Goal: Navigation & Orientation: Find specific page/section

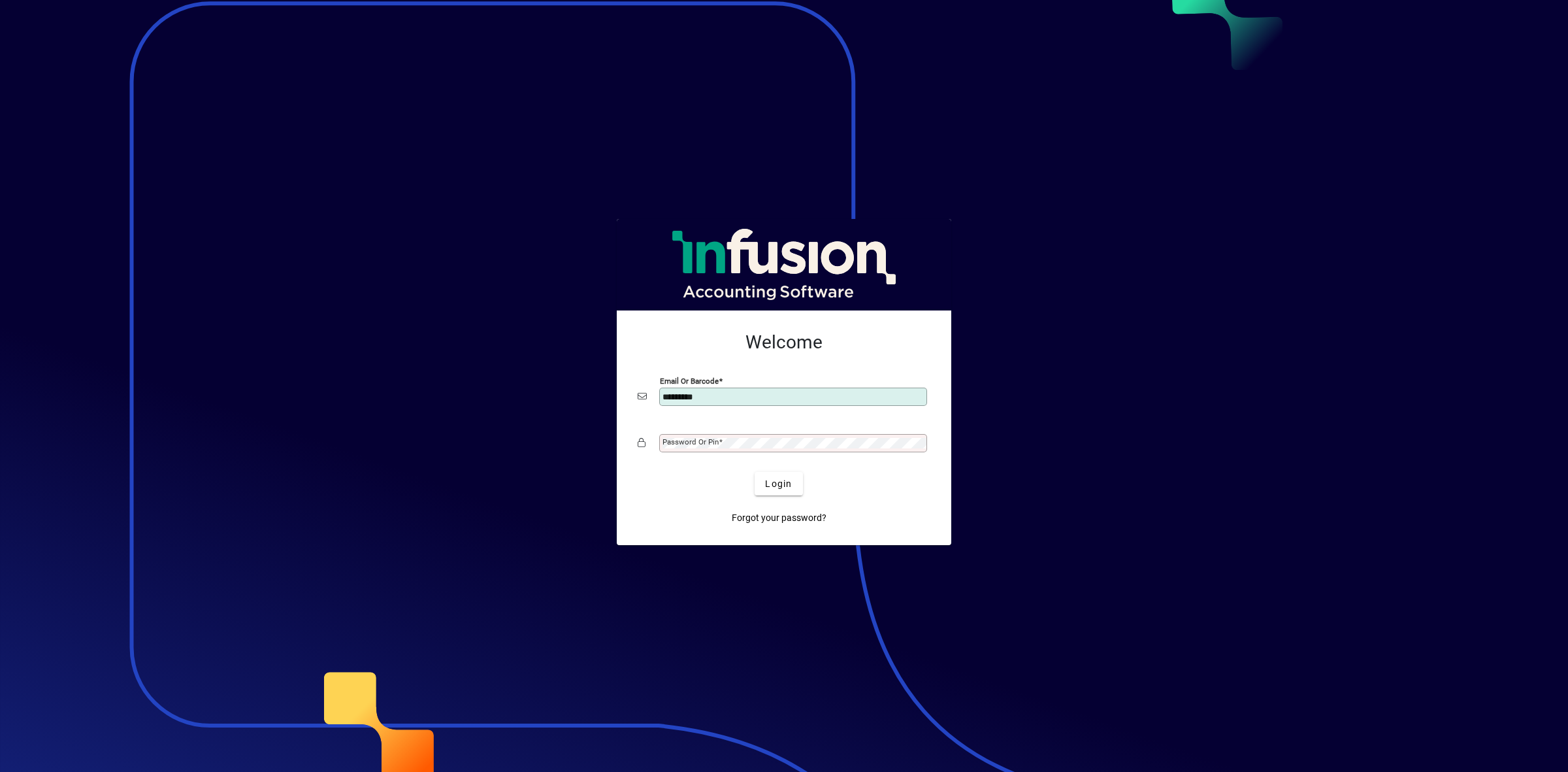
type input "**********"
click at [778, 491] on span "Login" at bounding box center [778, 484] width 27 height 14
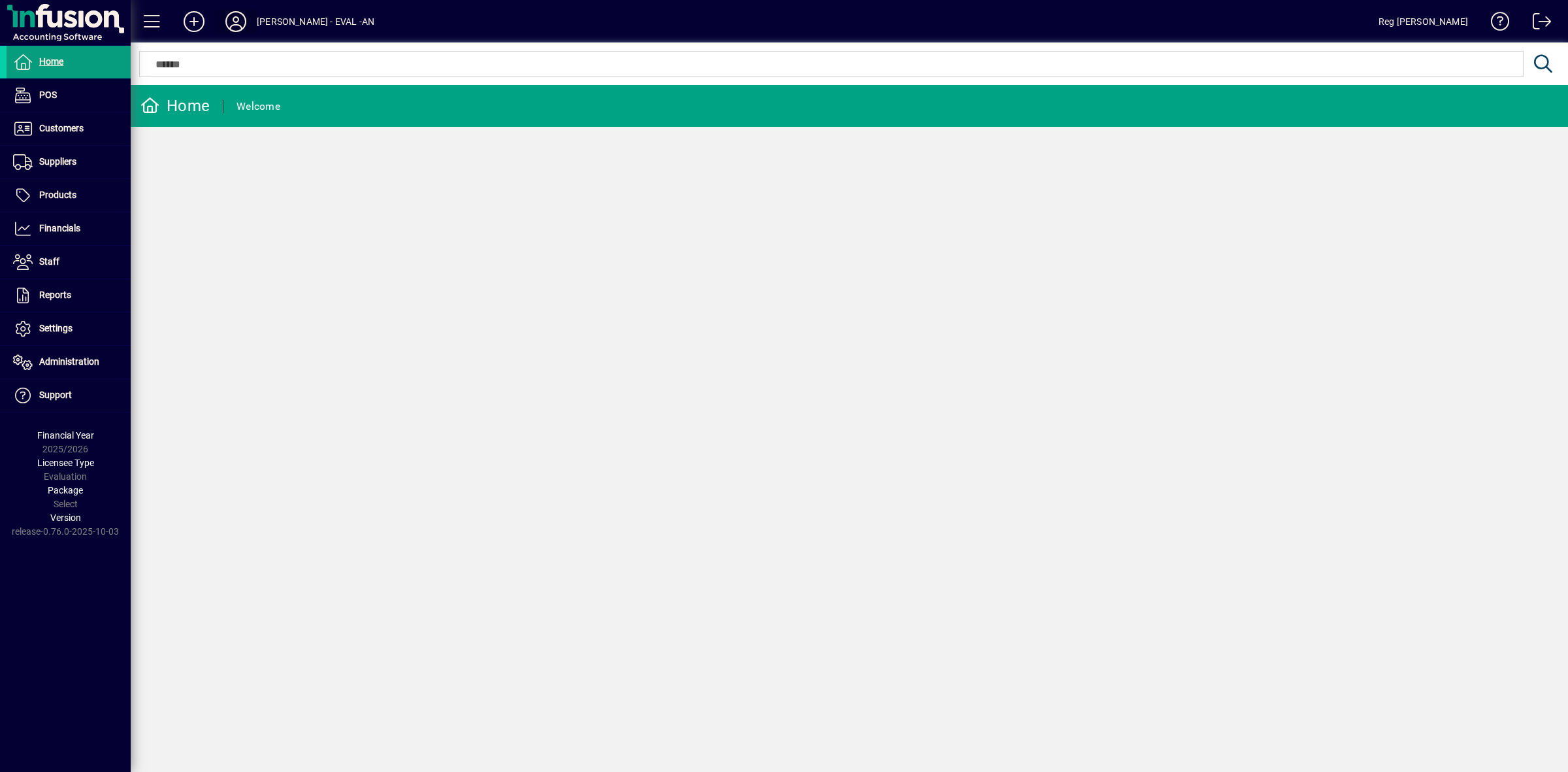
click at [237, 20] on icon at bounding box center [235, 21] width 26 height 21
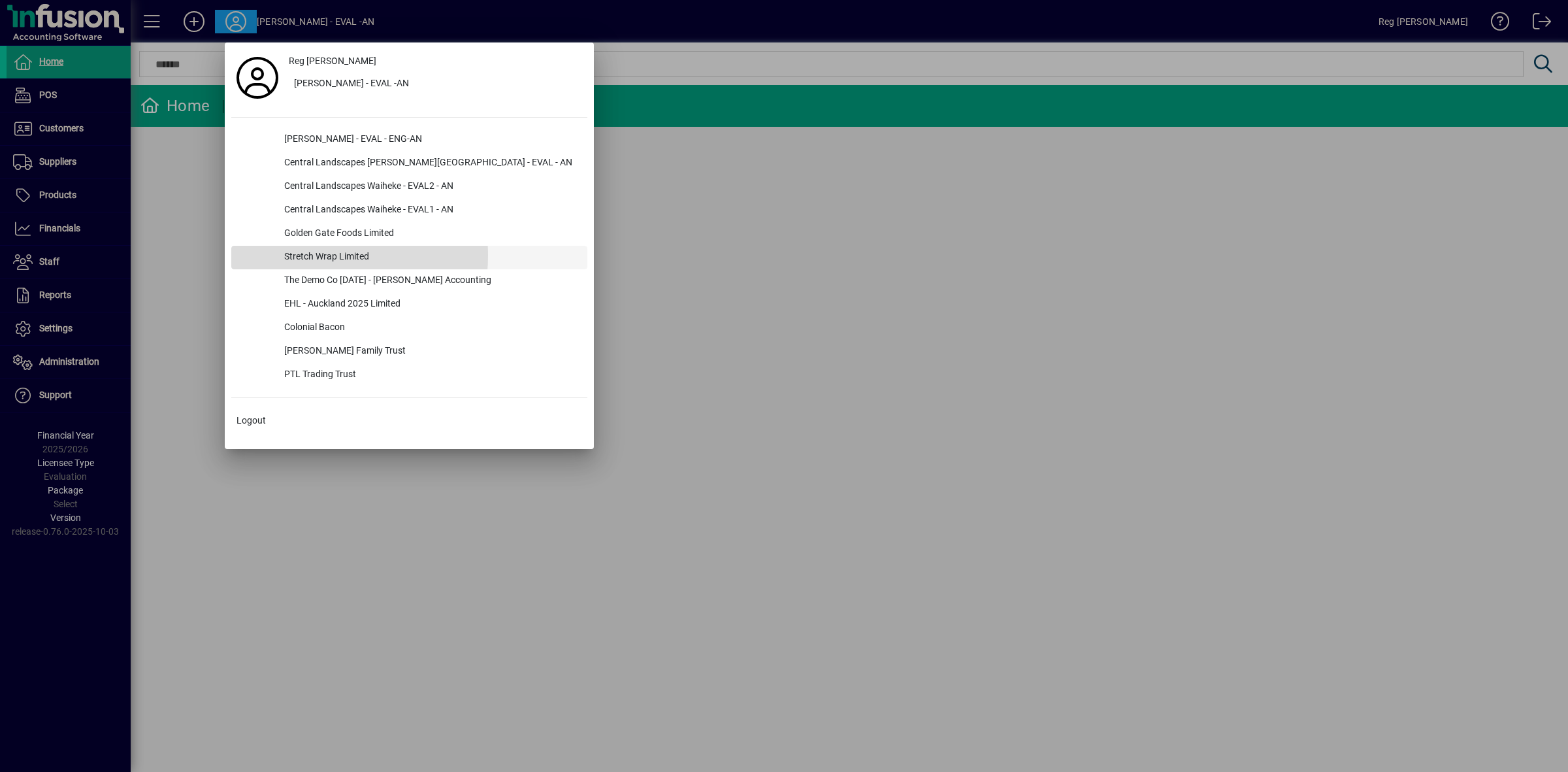
click at [314, 256] on div "Stretch Wrap Limited" at bounding box center [430, 258] width 314 height 24
